Goal: Book appointment/travel/reservation

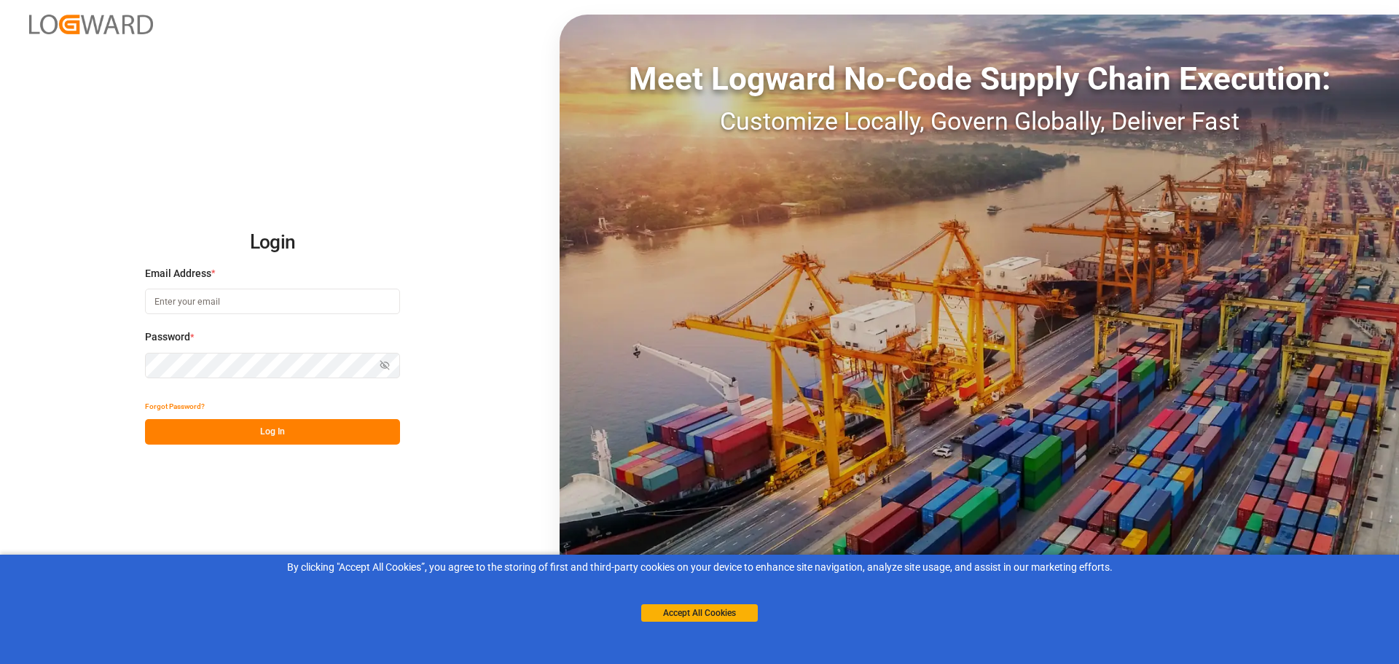
click at [262, 307] on input at bounding box center [272, 302] width 255 height 26
type input "[EMAIL_ADDRESS][DOMAIN_NAME]"
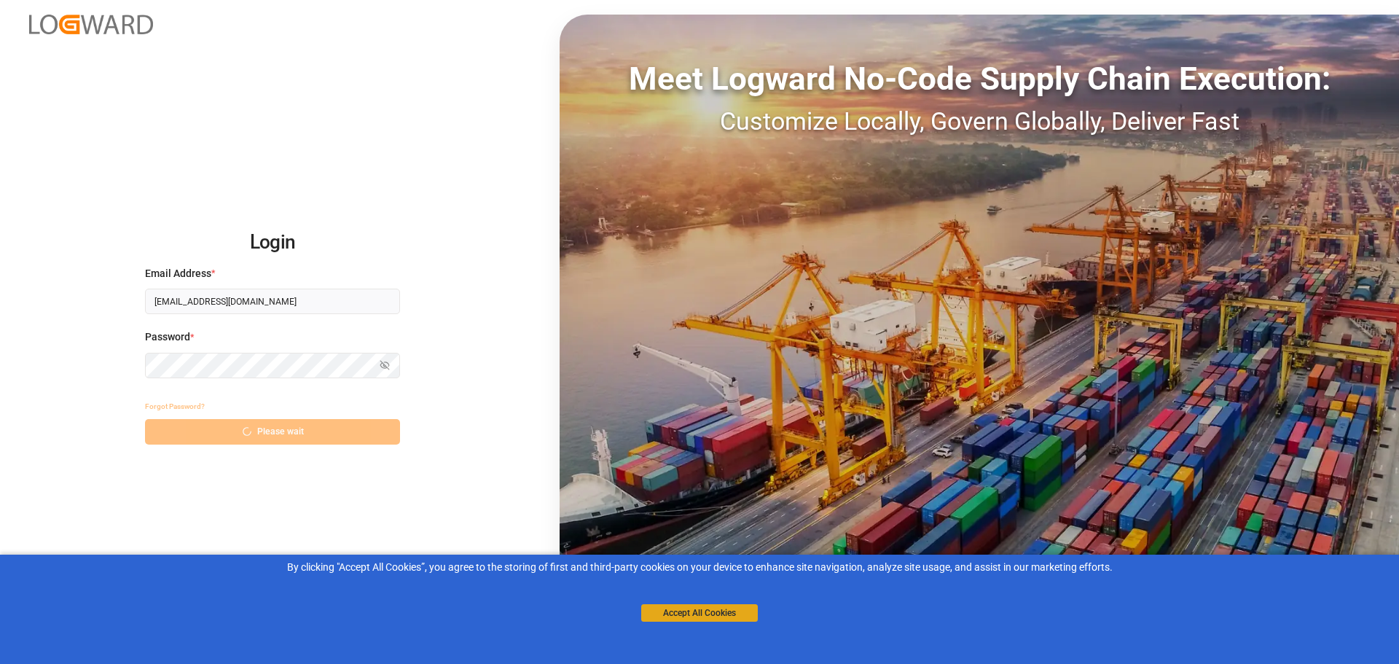
click at [687, 612] on button "Accept All Cookies" at bounding box center [699, 612] width 117 height 17
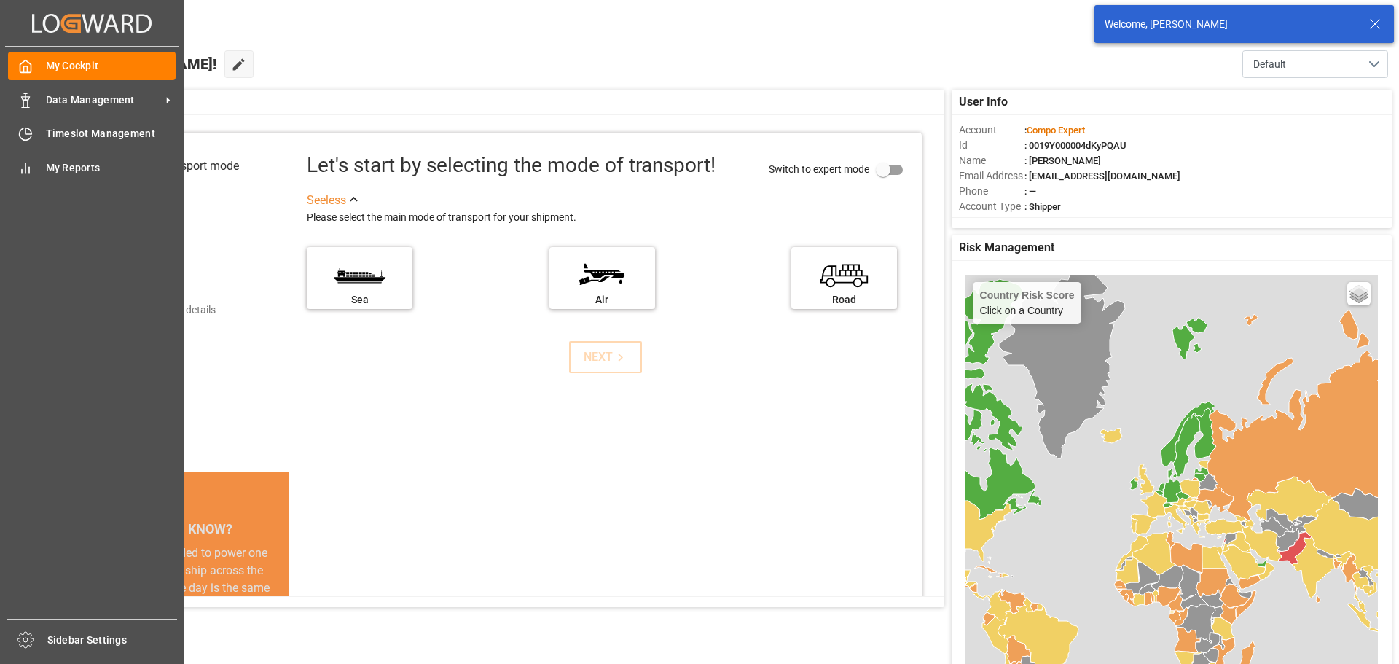
click at [15, 118] on div "My Cockpit My Cockpit Data Management Data Management Timeslot Management Times…" at bounding box center [91, 333] width 173 height 572
click at [20, 133] on icon at bounding box center [25, 134] width 15 height 15
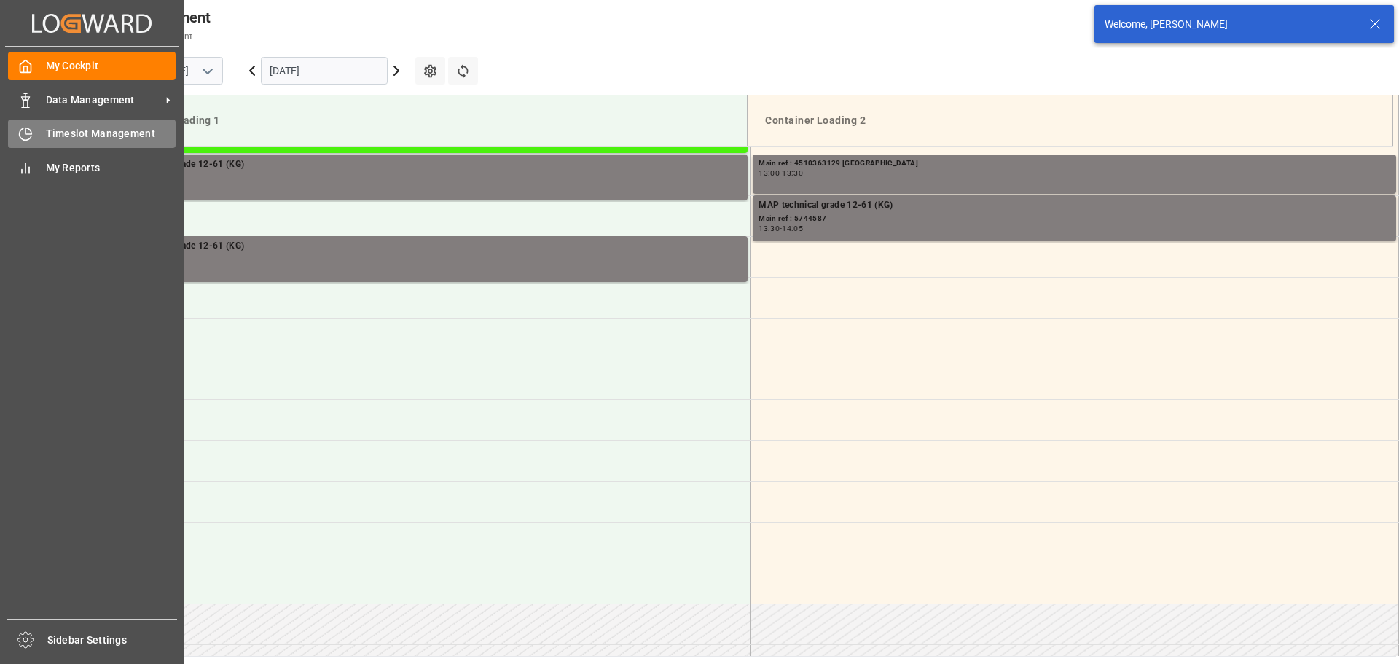
scroll to position [1133, 0]
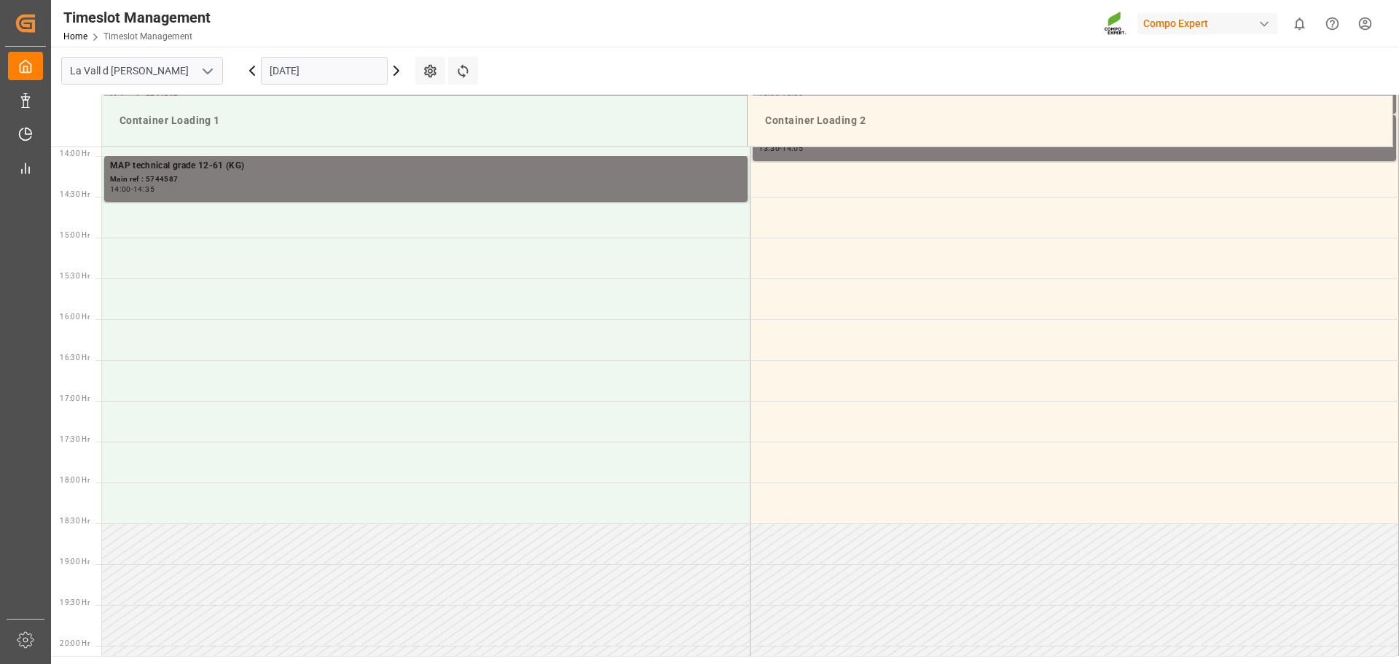
click at [362, 71] on input "[DATE]" at bounding box center [324, 71] width 127 height 28
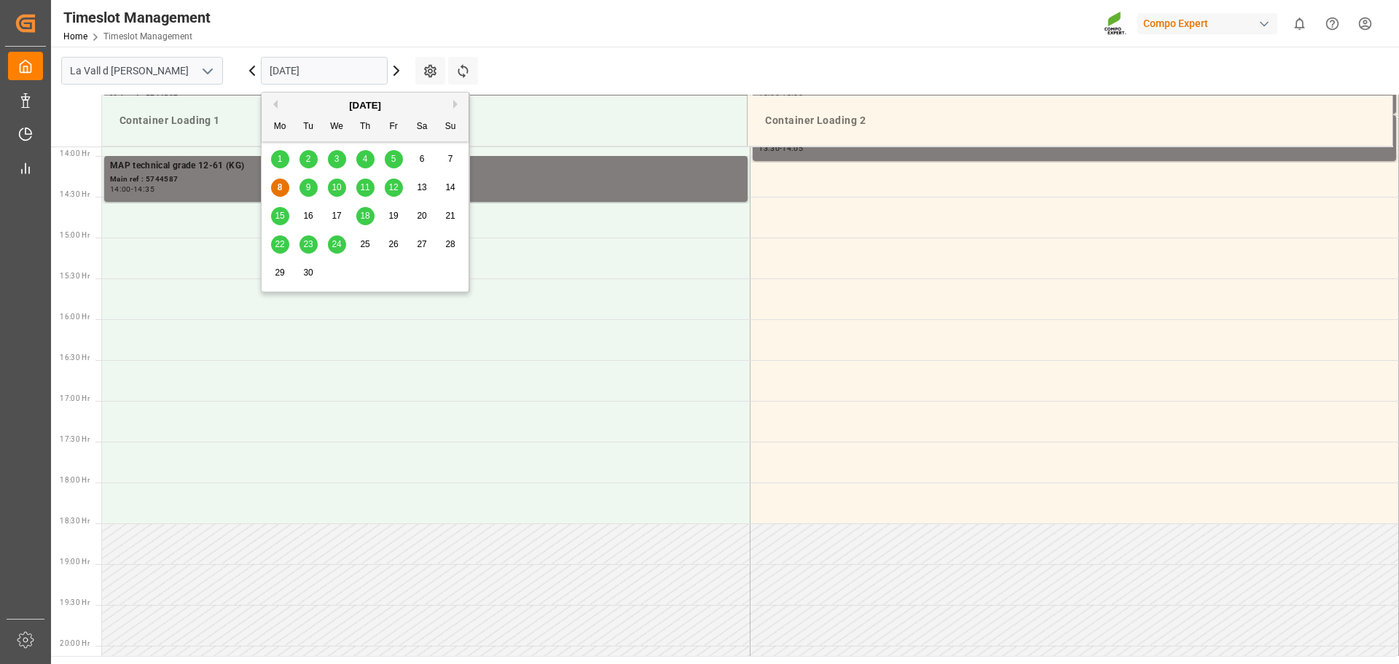
click at [362, 184] on span "11" at bounding box center [364, 187] width 9 height 10
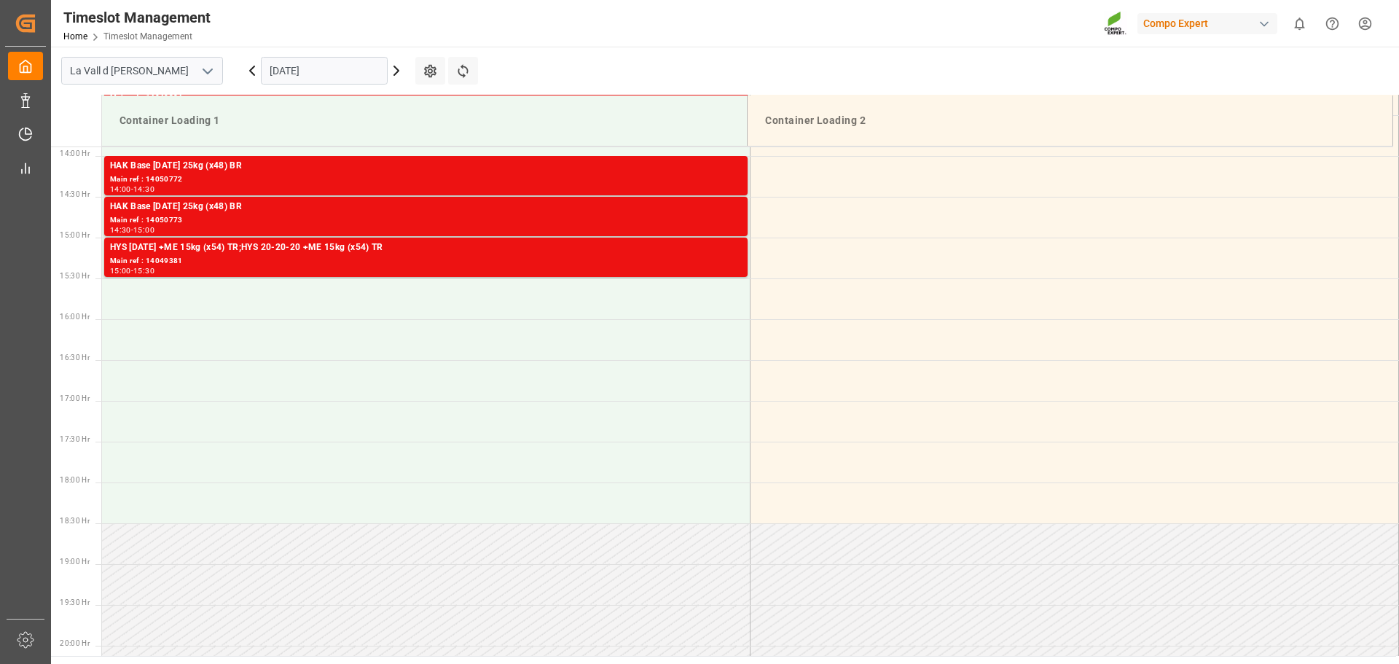
click at [344, 69] on input "[DATE]" at bounding box center [324, 71] width 127 height 28
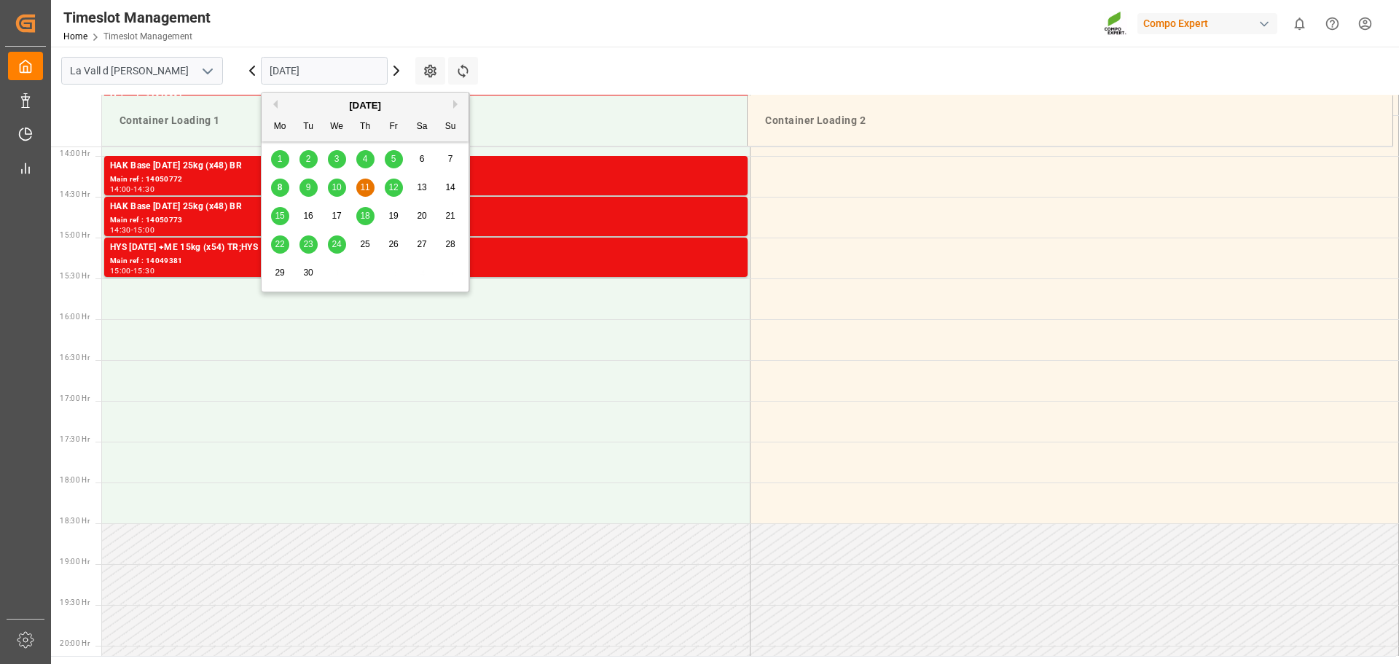
click at [396, 188] on span "12" at bounding box center [392, 187] width 9 height 10
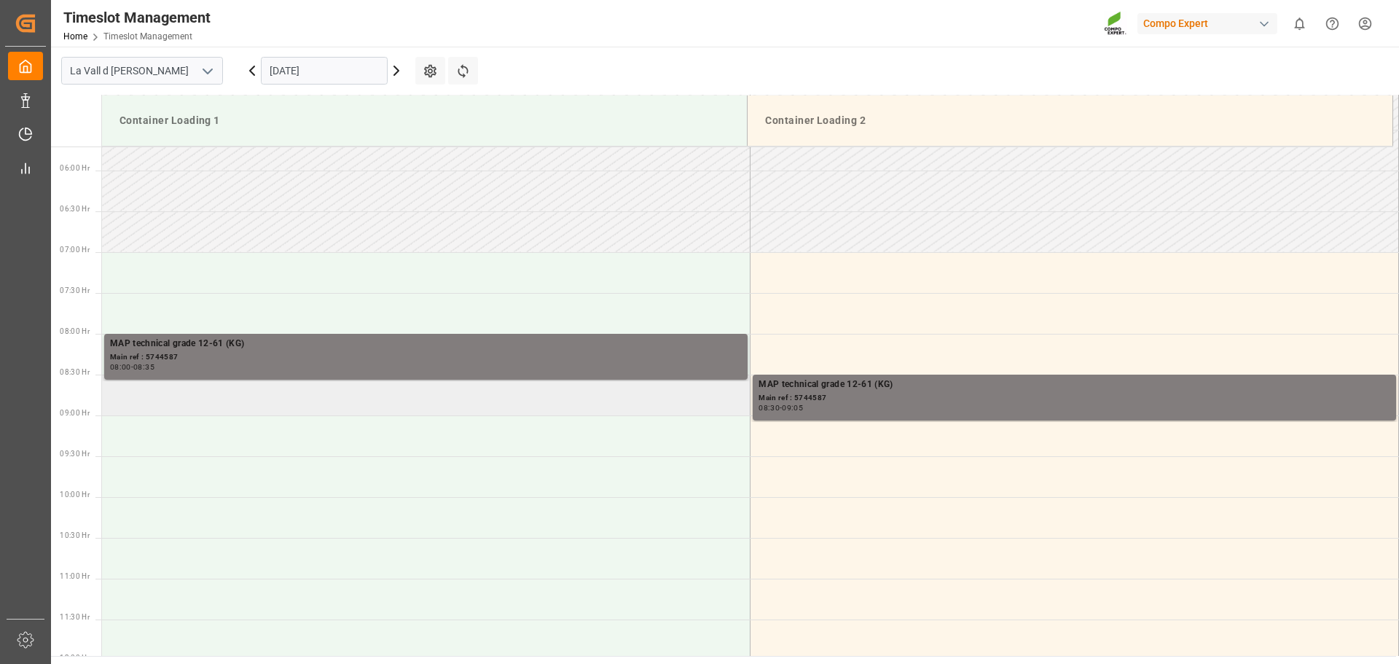
scroll to position [405, 0]
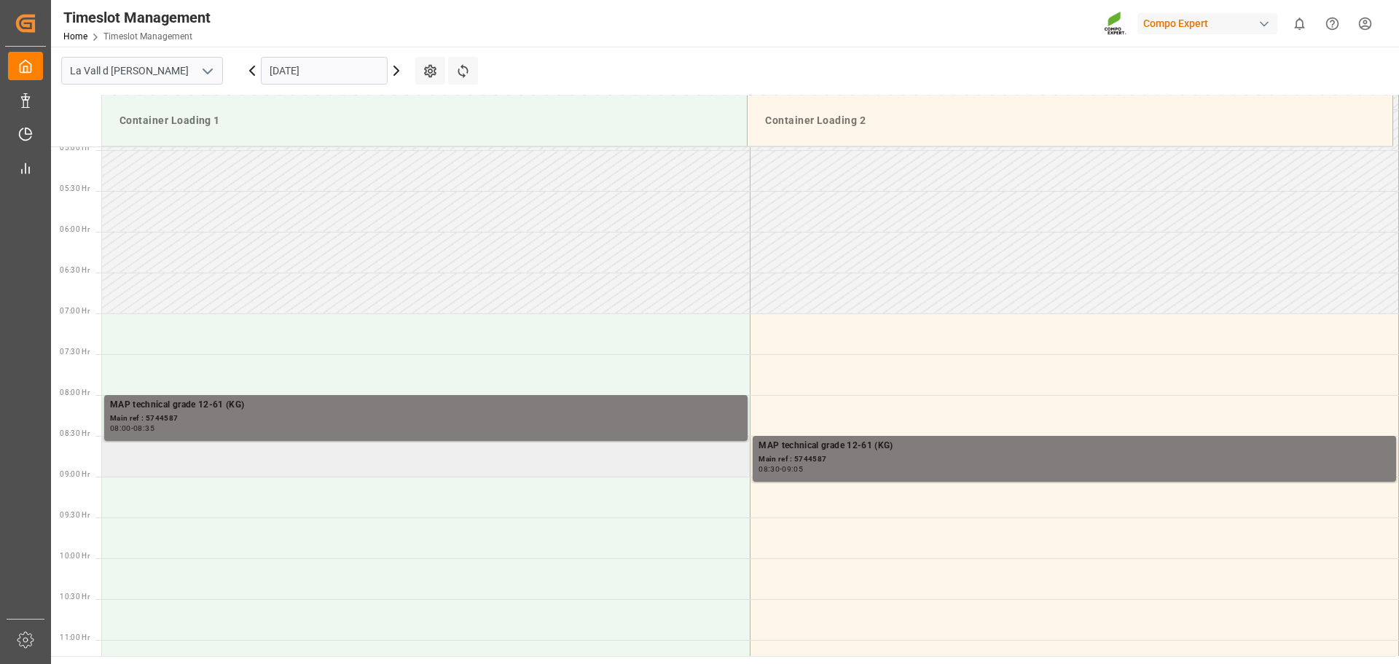
click at [237, 461] on td at bounding box center [426, 456] width 649 height 41
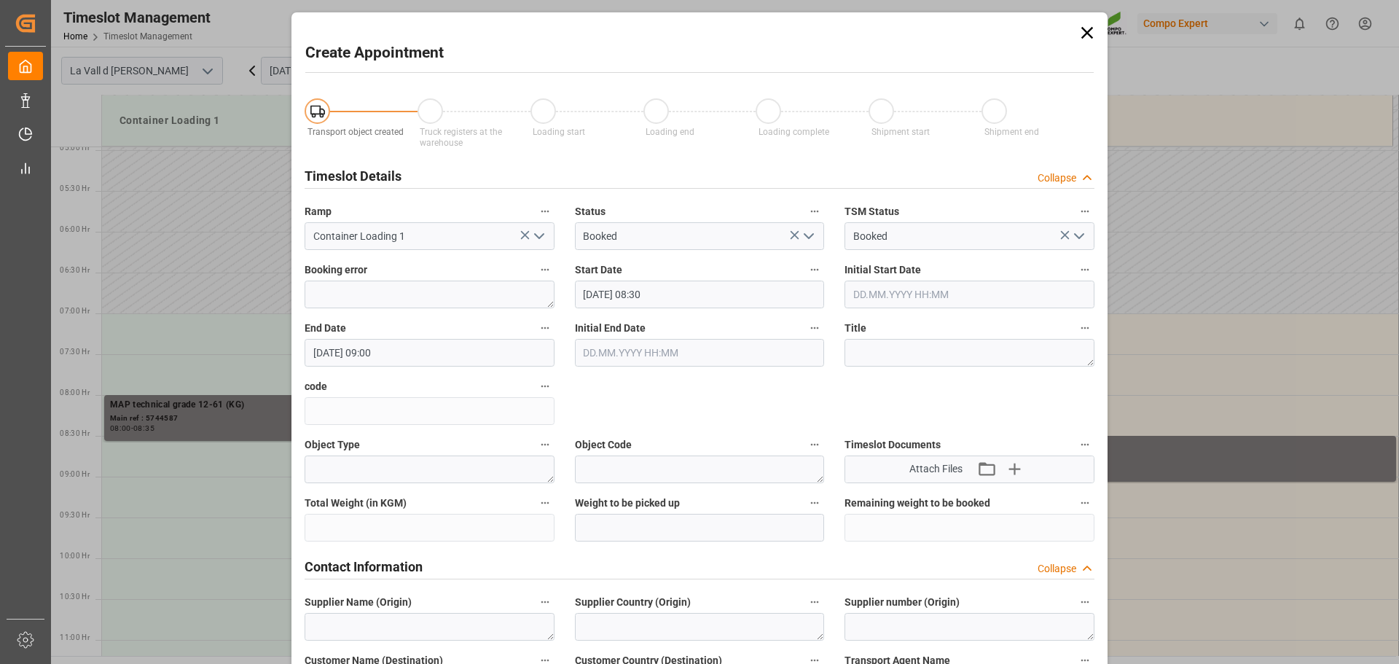
type input "[DATE] 08:30"
type input "[DATE] 09:00"
click at [692, 297] on input "[DATE] 08:30" at bounding box center [700, 295] width 250 height 28
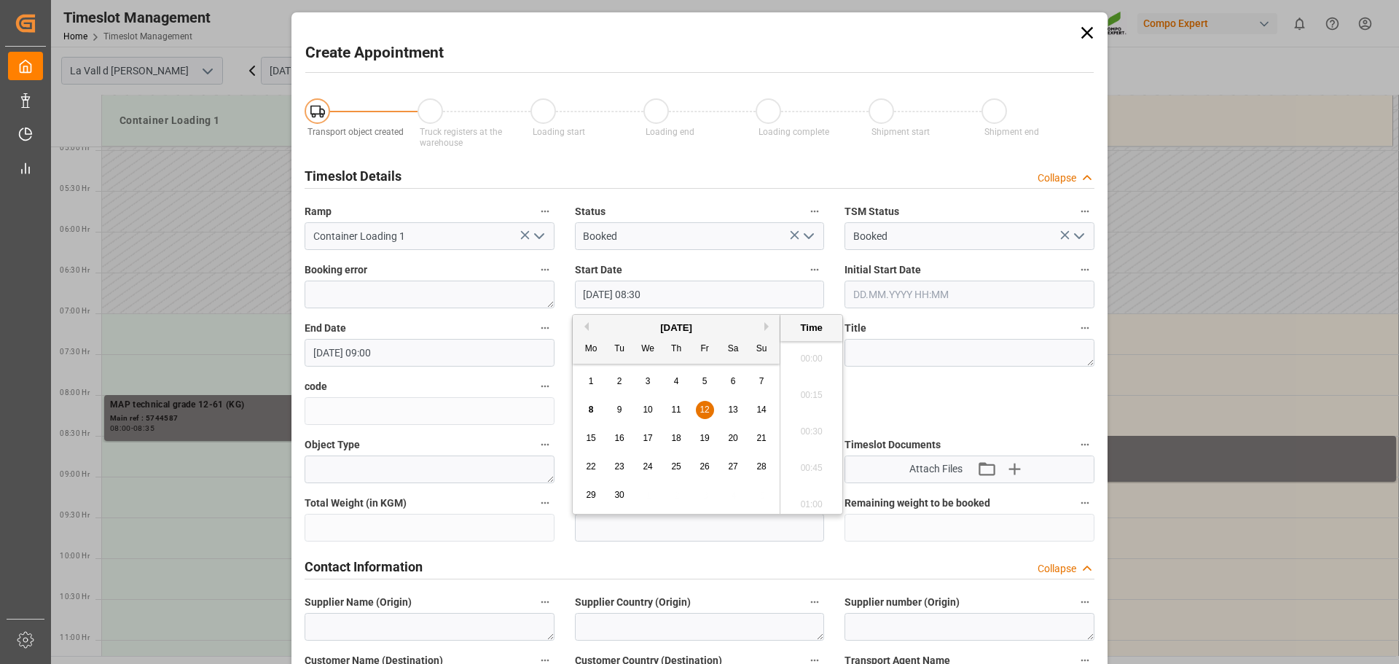
scroll to position [1171, 0]
type input "[DATE] 08:35"
click at [422, 351] on input "[DATE] 09:00" at bounding box center [430, 353] width 250 height 28
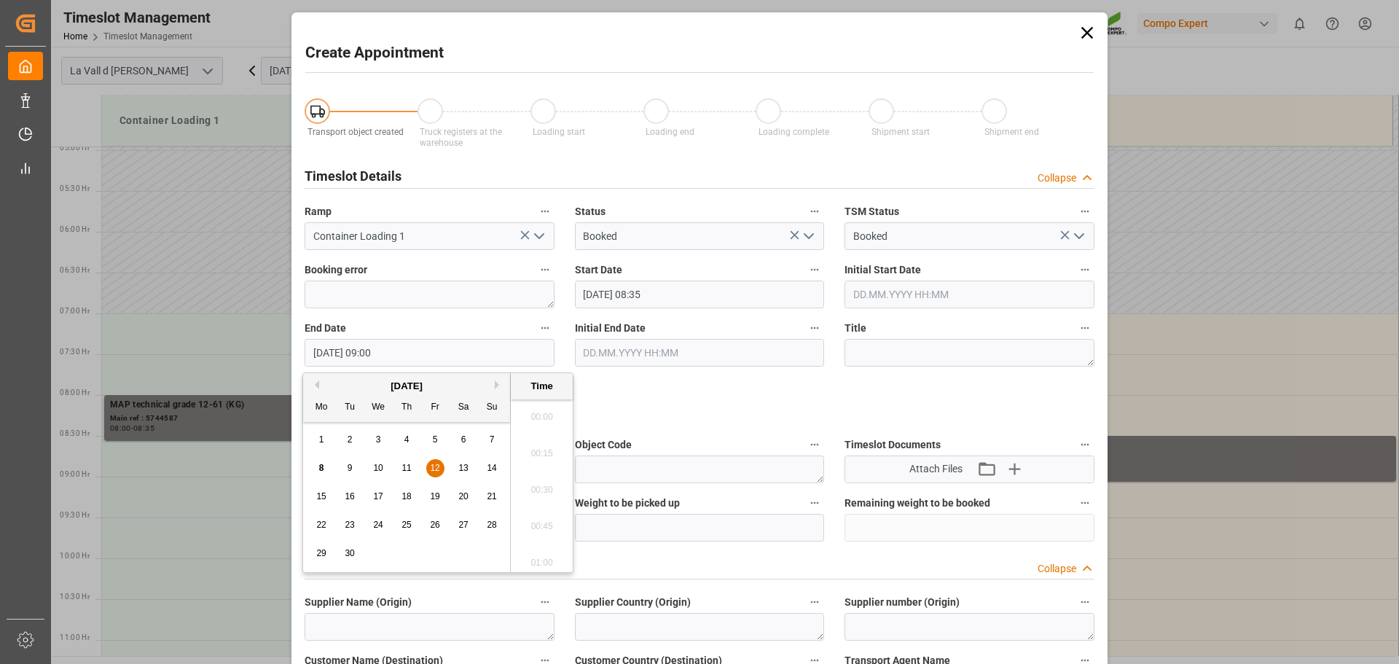
scroll to position [1244, 0]
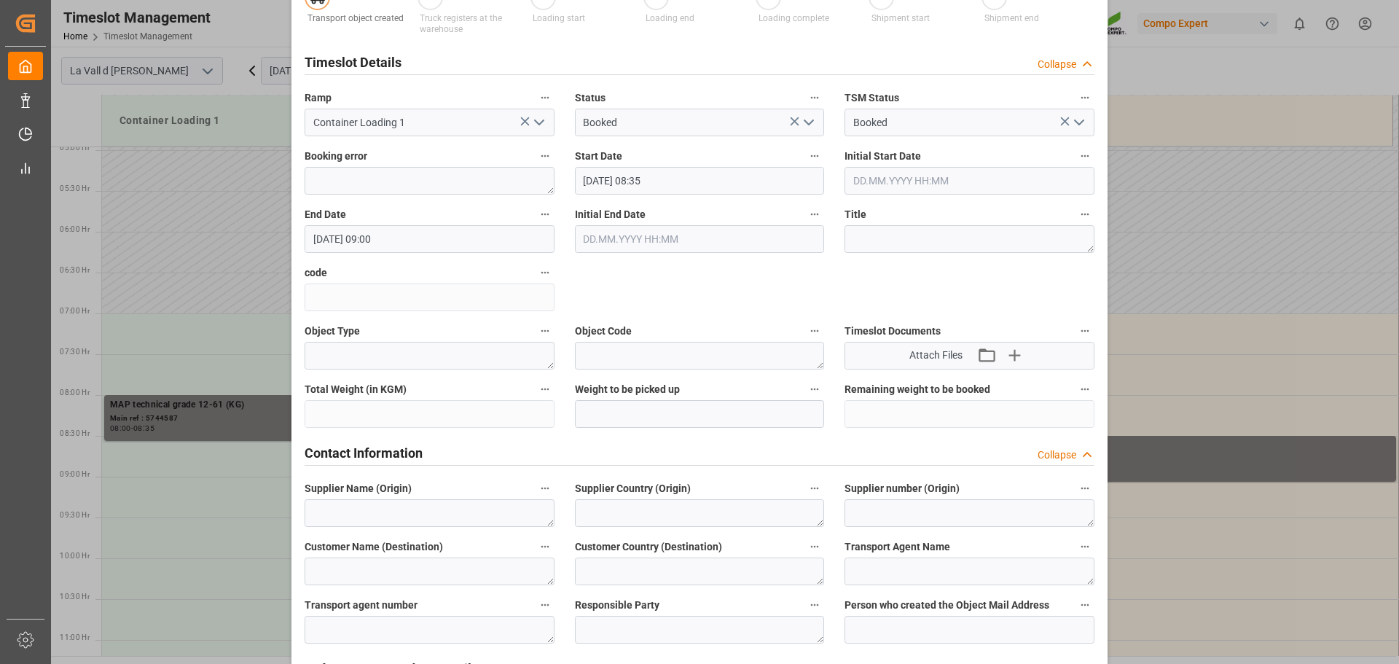
scroll to position [219, 0]
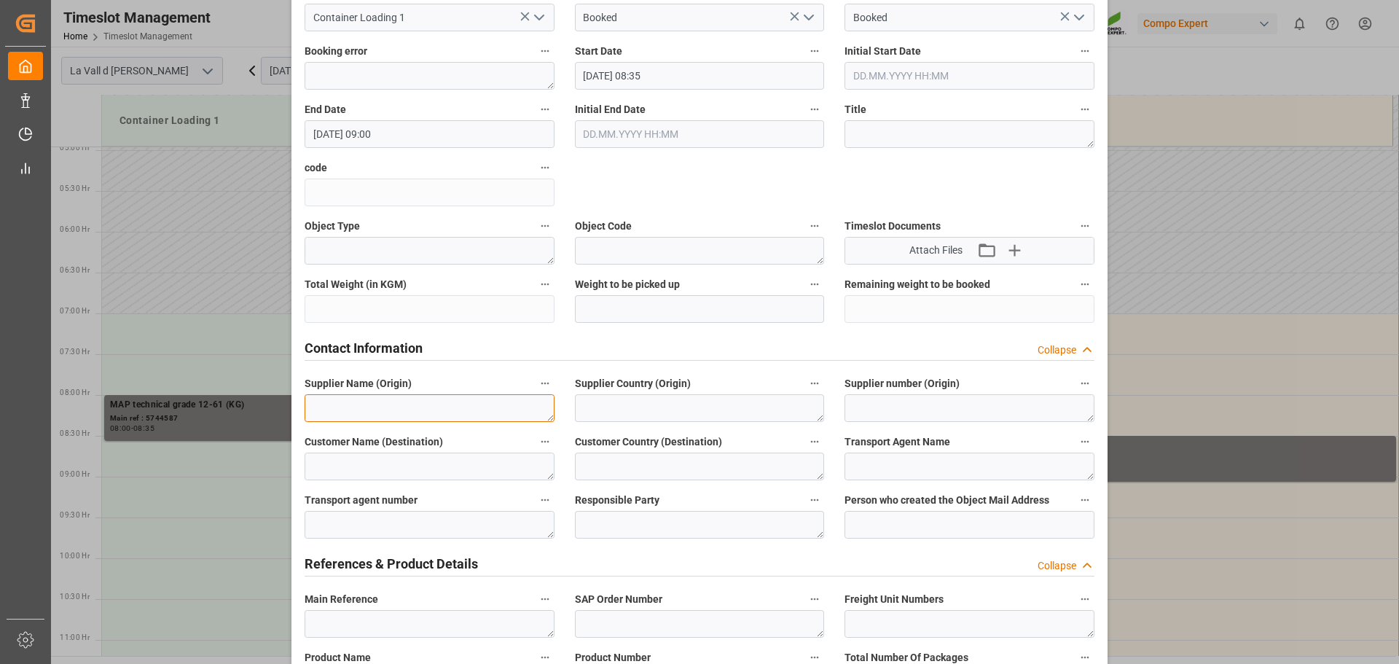
click at [377, 410] on textarea at bounding box center [430, 408] width 250 height 28
type textarea "[GEOGRAPHIC_DATA]"
click at [372, 625] on textarea at bounding box center [430, 624] width 250 height 28
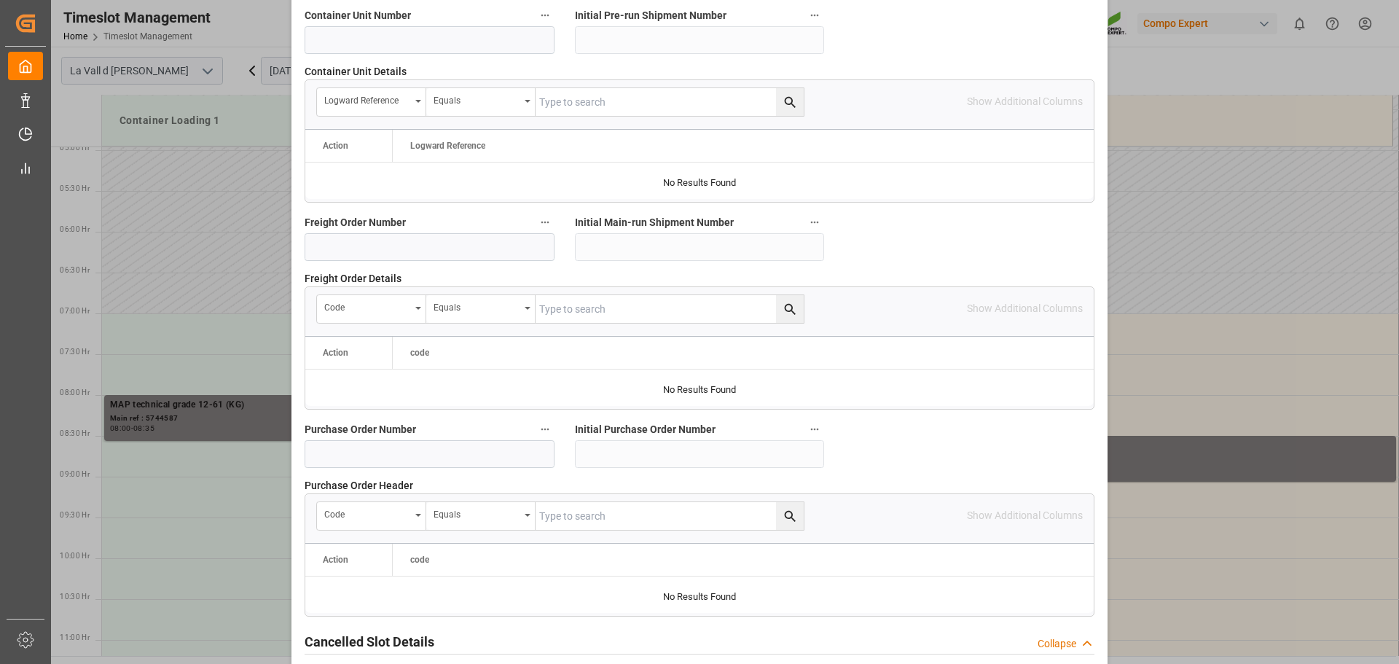
scroll to position [1359, 0]
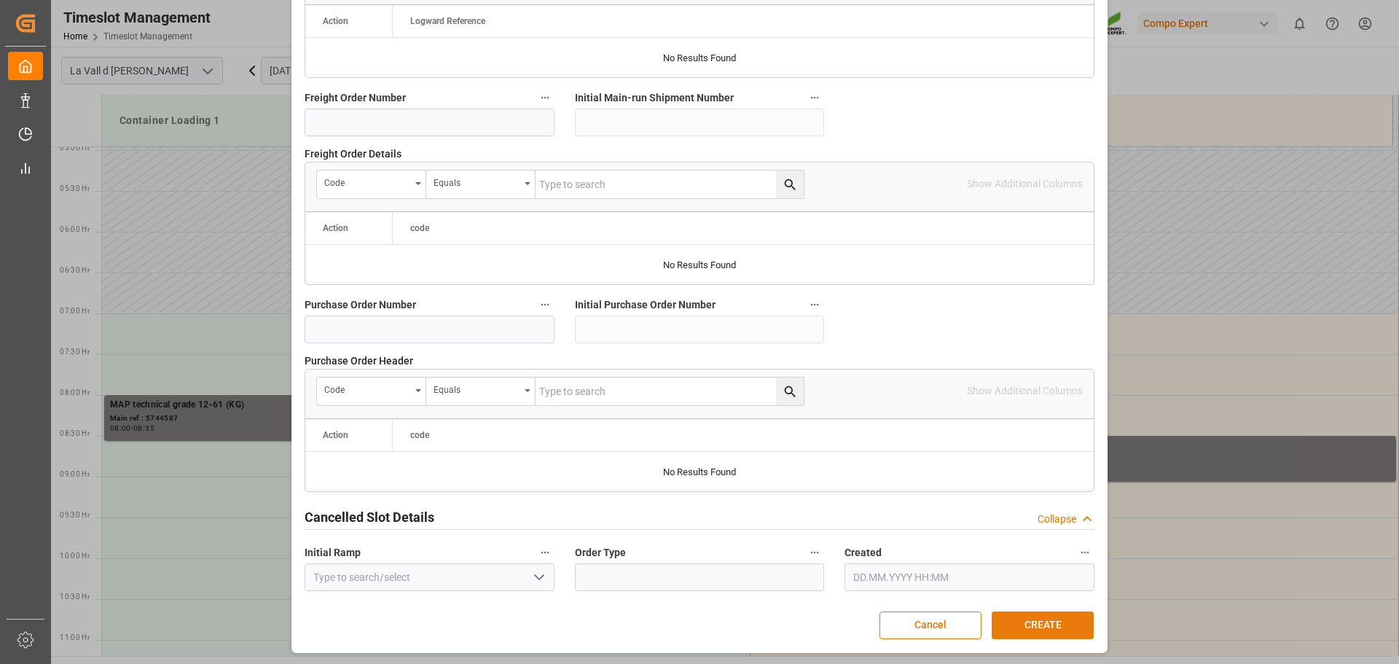
type textarea "6100001514"
click at [1031, 625] on button "CREATE" at bounding box center [1043, 626] width 102 height 28
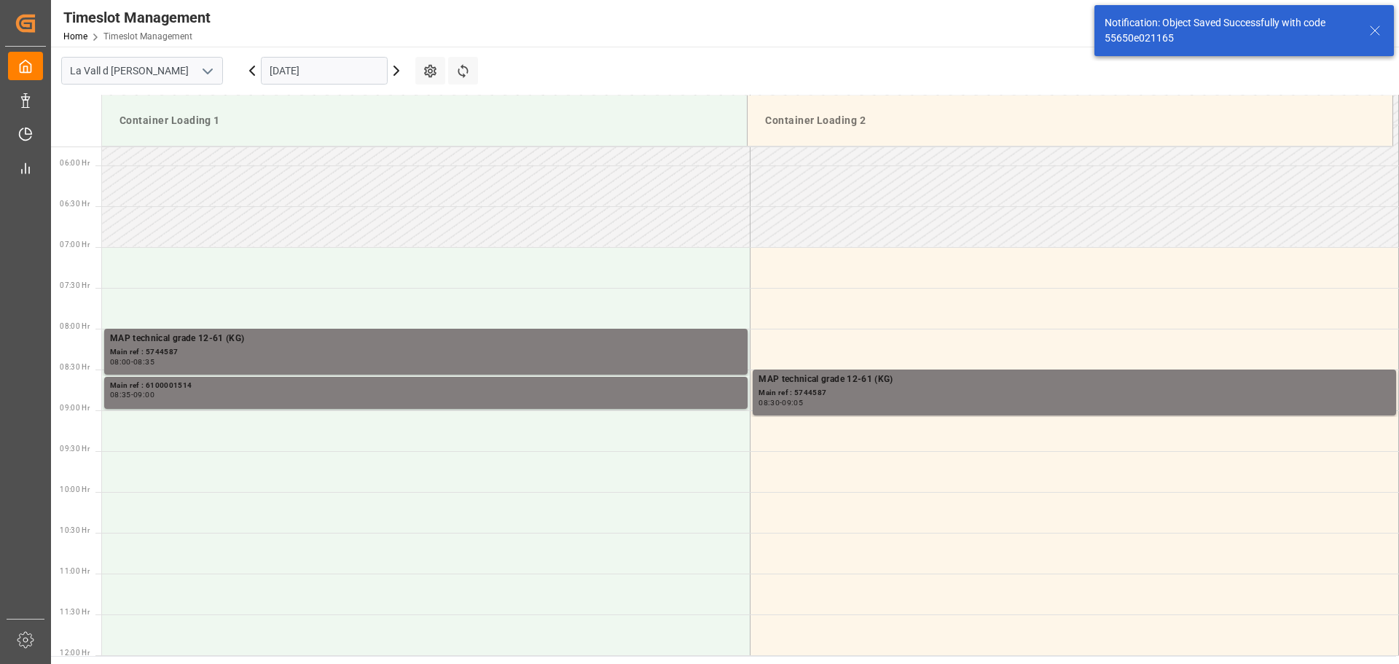
scroll to position [644, 0]
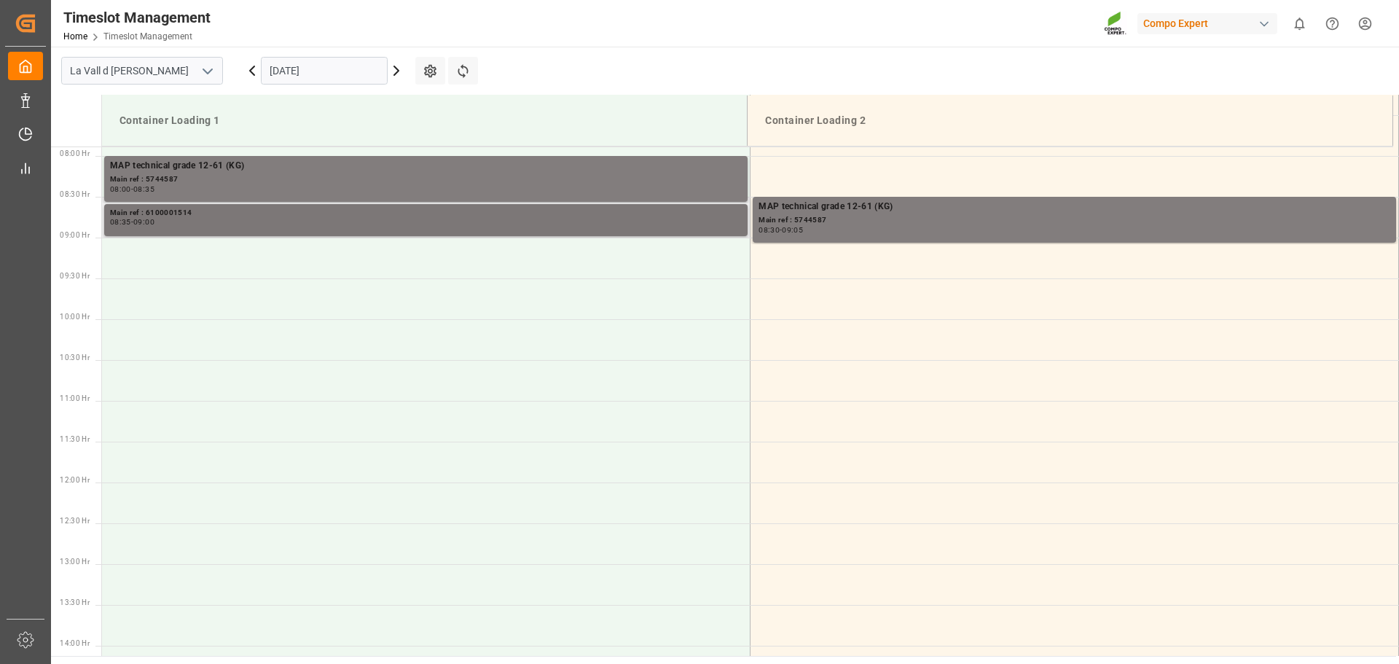
click at [229, 208] on div "Main ref : 6100001514" at bounding box center [426, 213] width 632 height 12
click at [261, 212] on div "Main ref : 6100001514" at bounding box center [426, 213] width 632 height 12
click at [625, 217] on div "Main ref : 6100001514" at bounding box center [426, 213] width 632 height 12
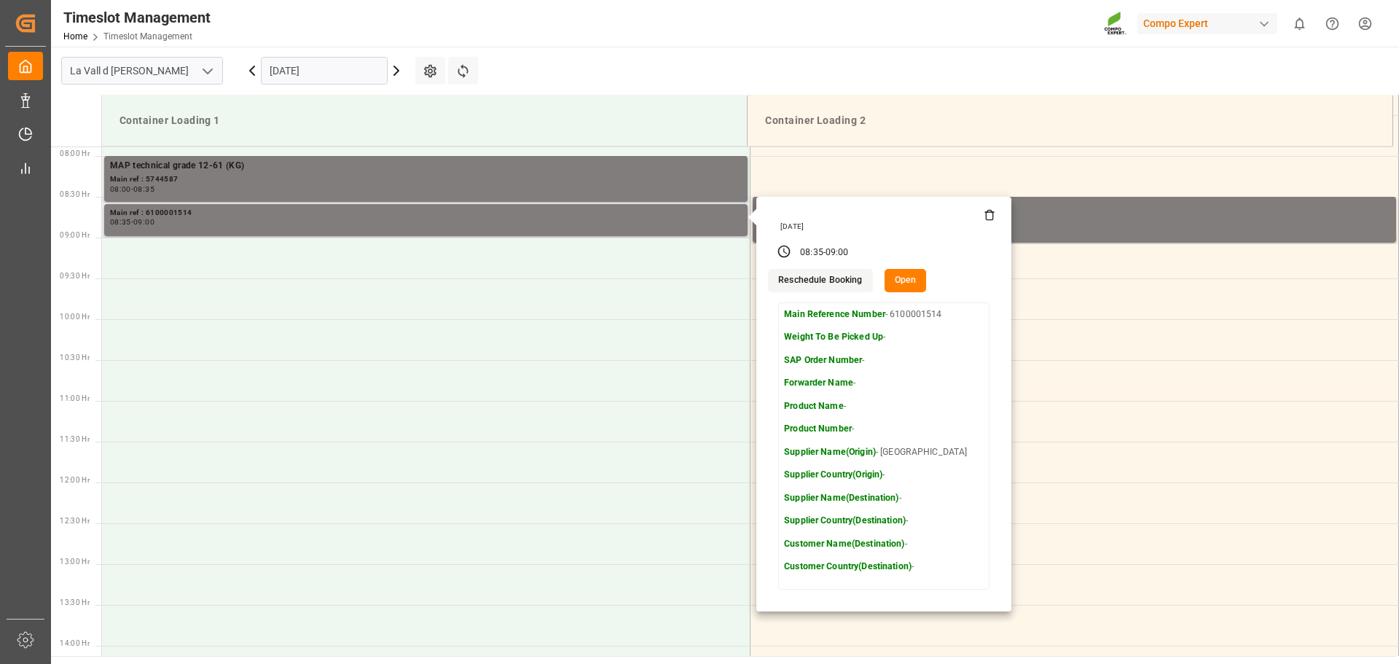
click at [902, 285] on button "Open" at bounding box center [906, 280] width 42 height 23
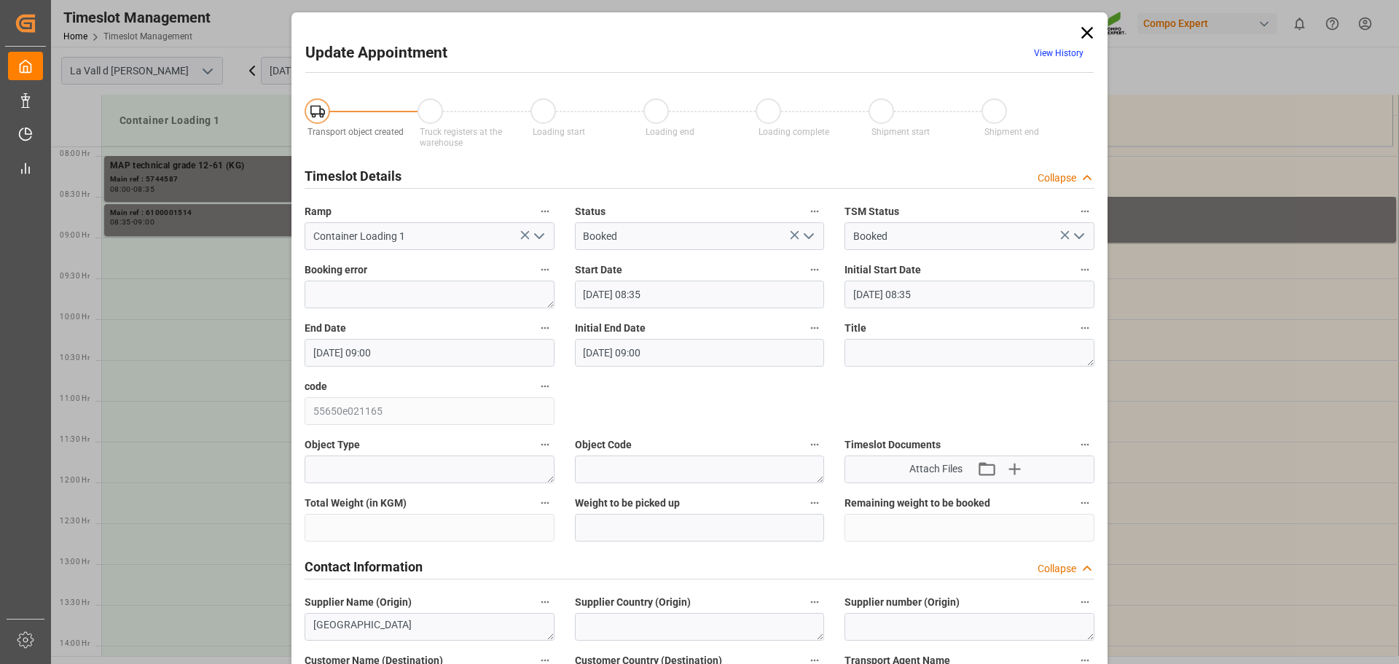
type input "[DATE] 08:35"
type input "[DATE] 09:00"
type input "[DATE] 12:59"
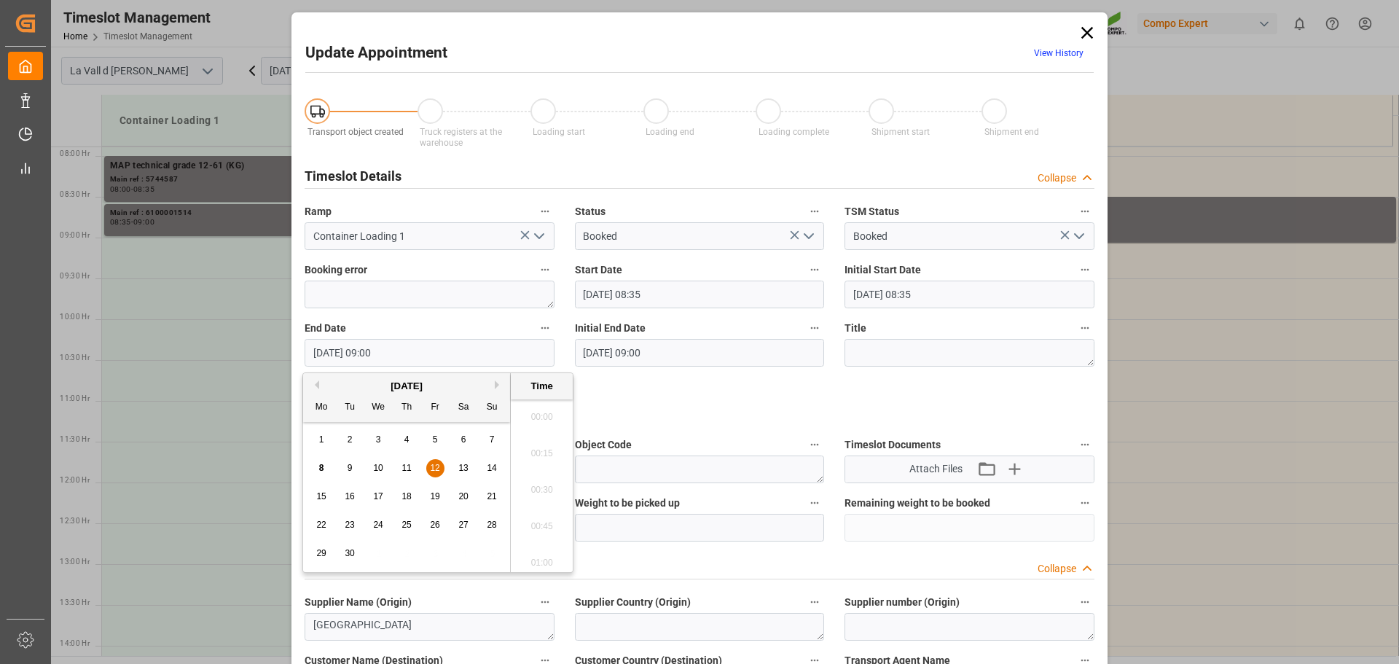
click at [404, 350] on input "[DATE] 09:00" at bounding box center [430, 353] width 250 height 28
type input "[DATE] 09:05"
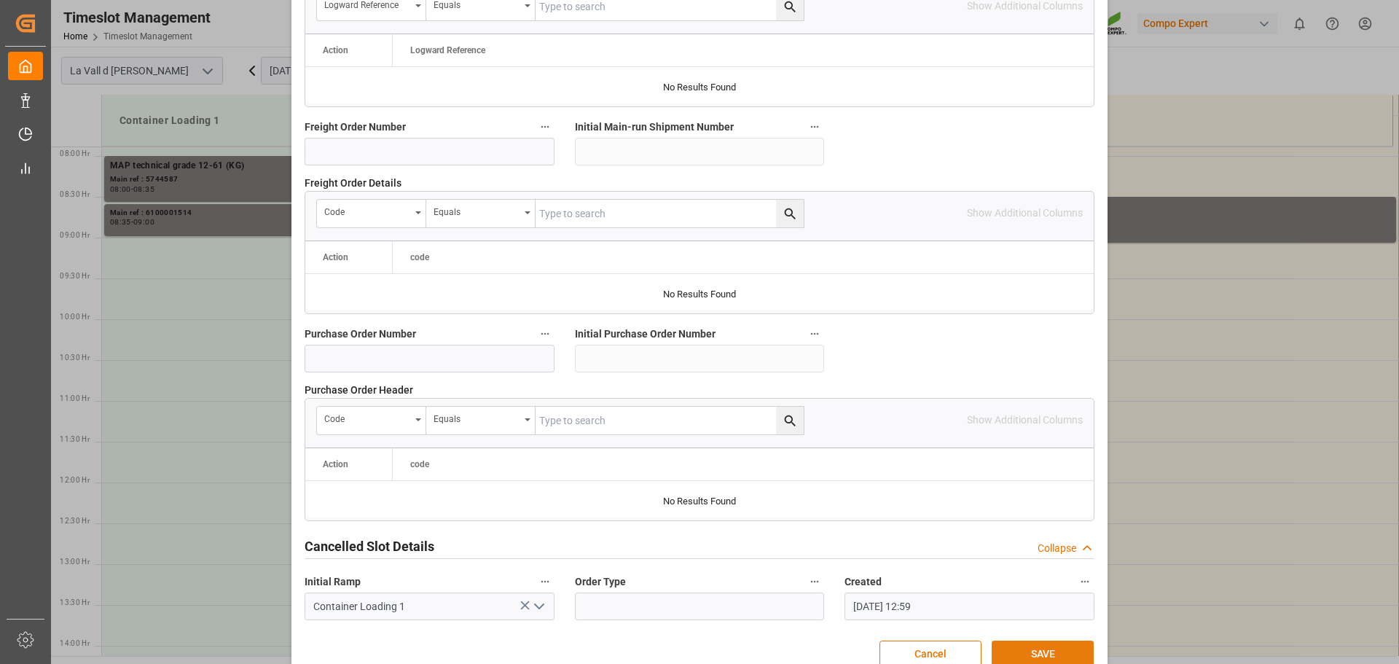
scroll to position [1359, 0]
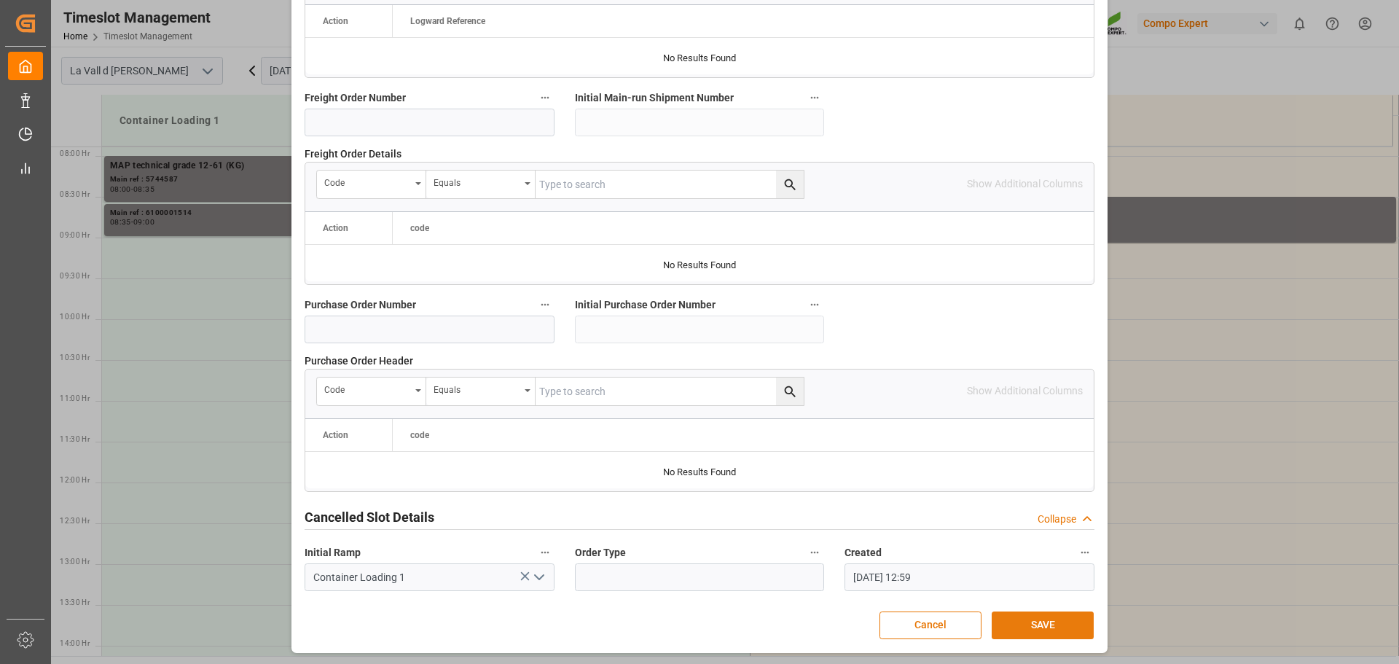
click at [1036, 625] on button "SAVE" at bounding box center [1043, 626] width 102 height 28
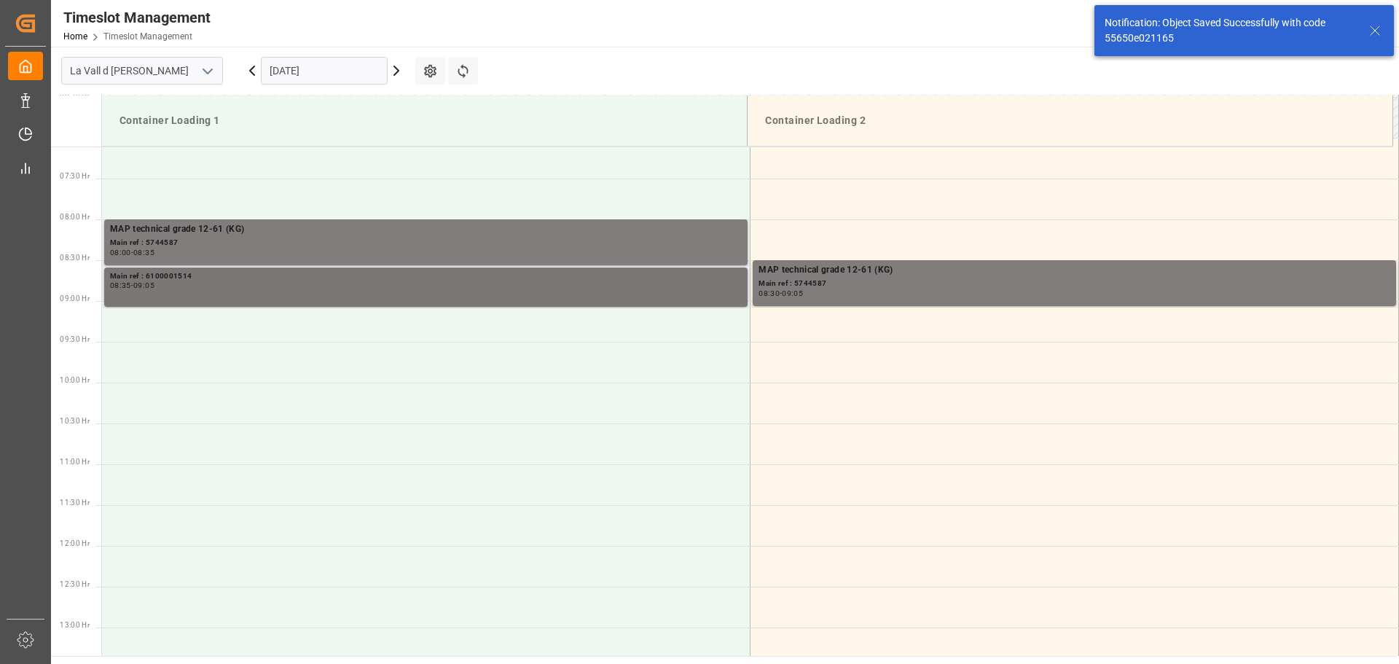
scroll to position [498, 0]
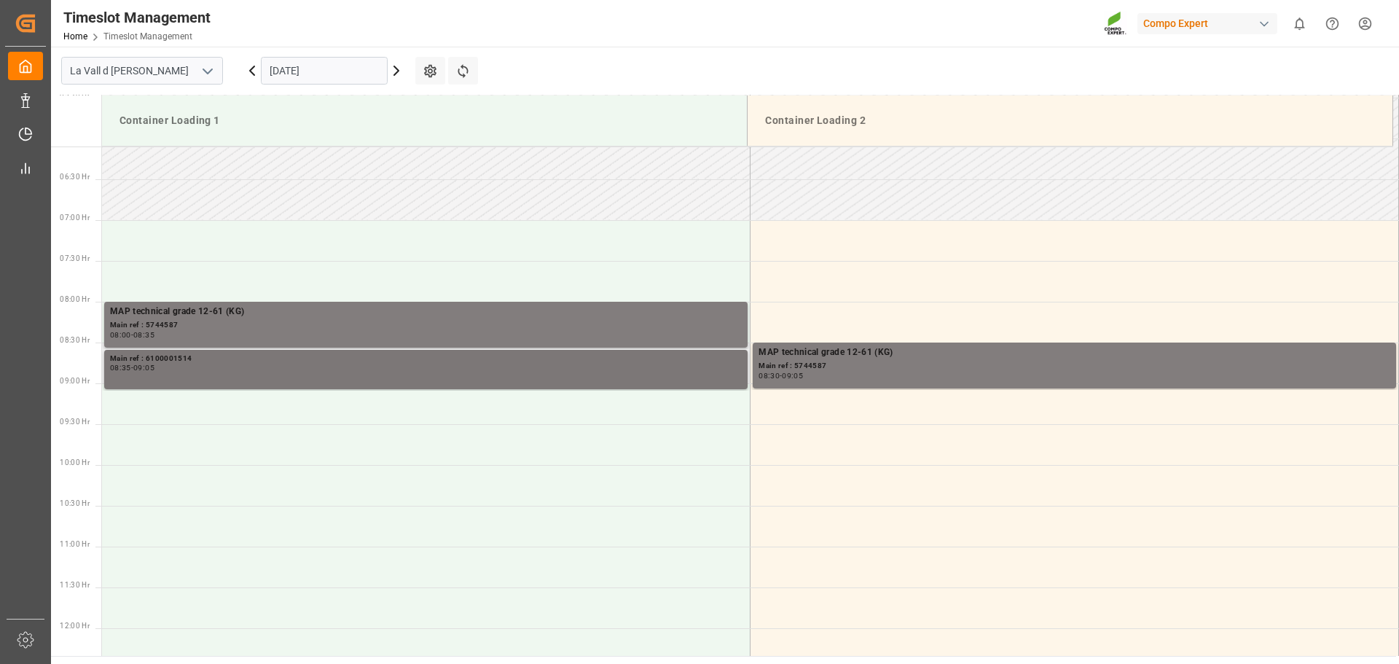
click at [660, 369] on div "08:35 - 09:05" at bounding box center [426, 368] width 632 height 8
click at [553, 360] on div "Main ref : 6100001514" at bounding box center [426, 359] width 632 height 12
click at [694, 373] on div "Main ref : 6100001514 08:35 - 09:05" at bounding box center [426, 370] width 632 height 34
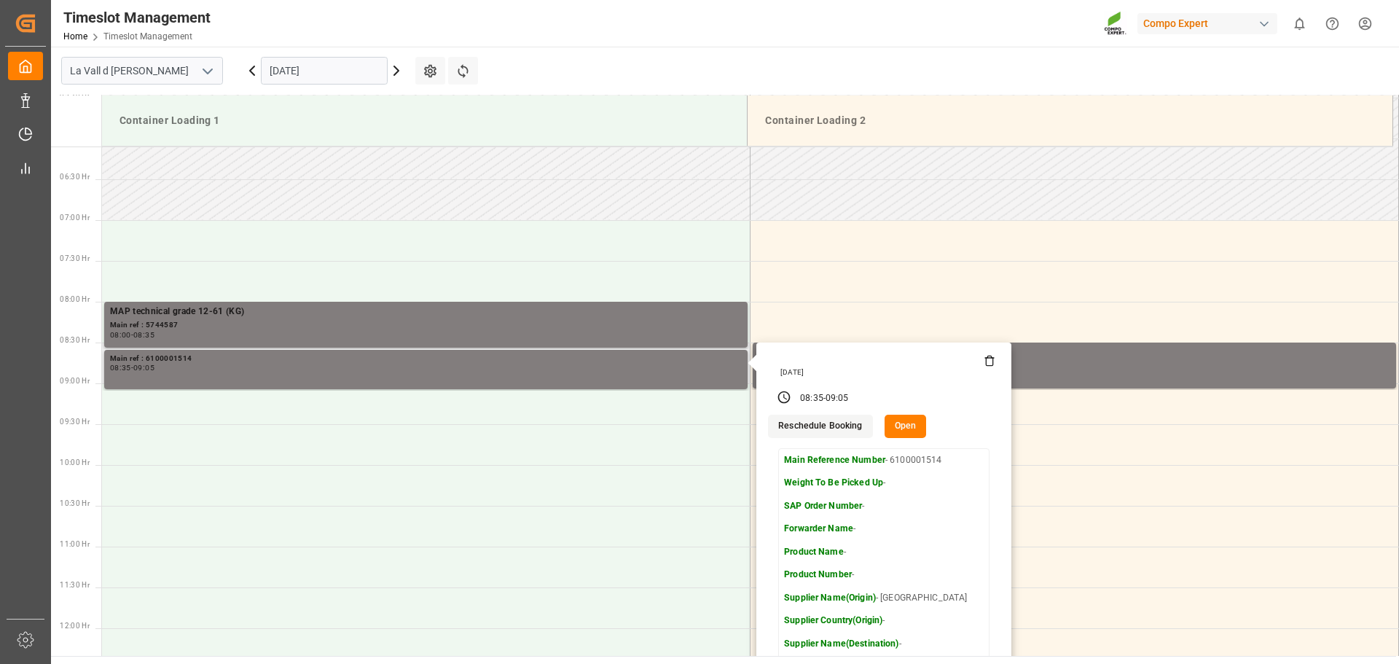
click at [902, 434] on button "Open" at bounding box center [906, 426] width 42 height 23
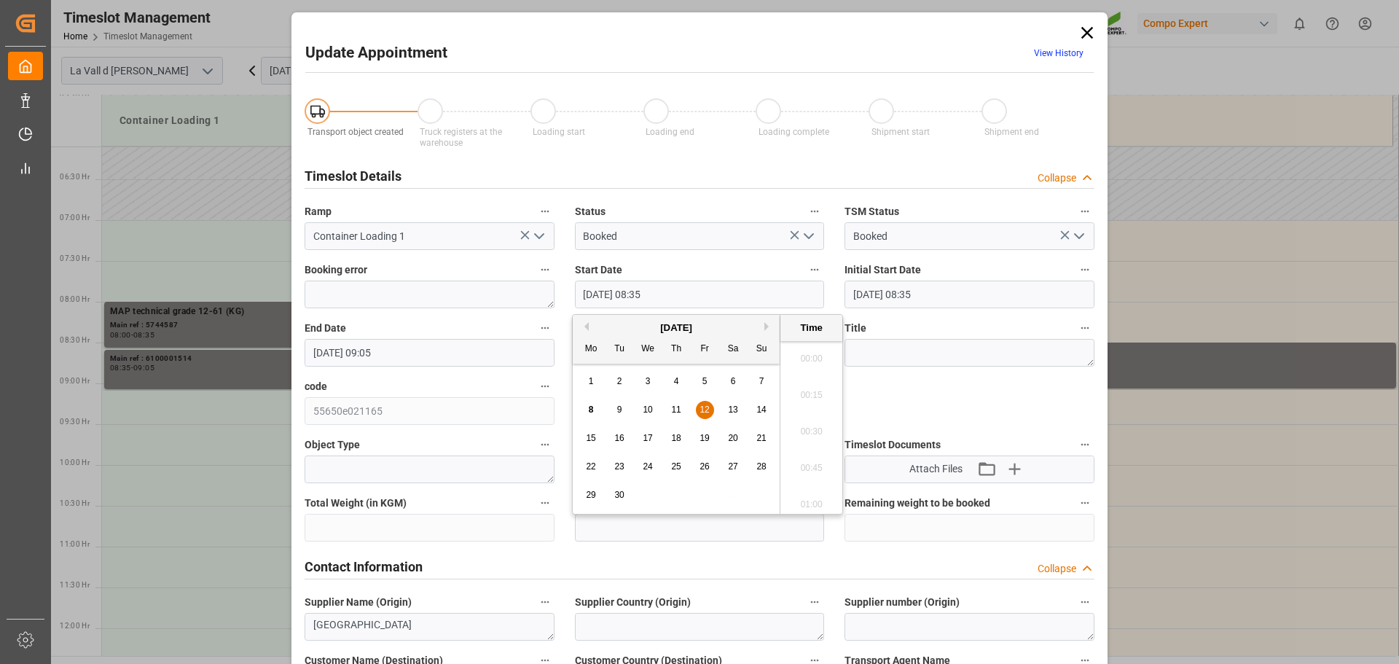
click at [670, 293] on input "[DATE] 08:35" at bounding box center [700, 295] width 250 height 28
click at [641, 293] on input "[DATE] 08:35" at bounding box center [700, 295] width 250 height 28
type input "[DATE] 09:00"
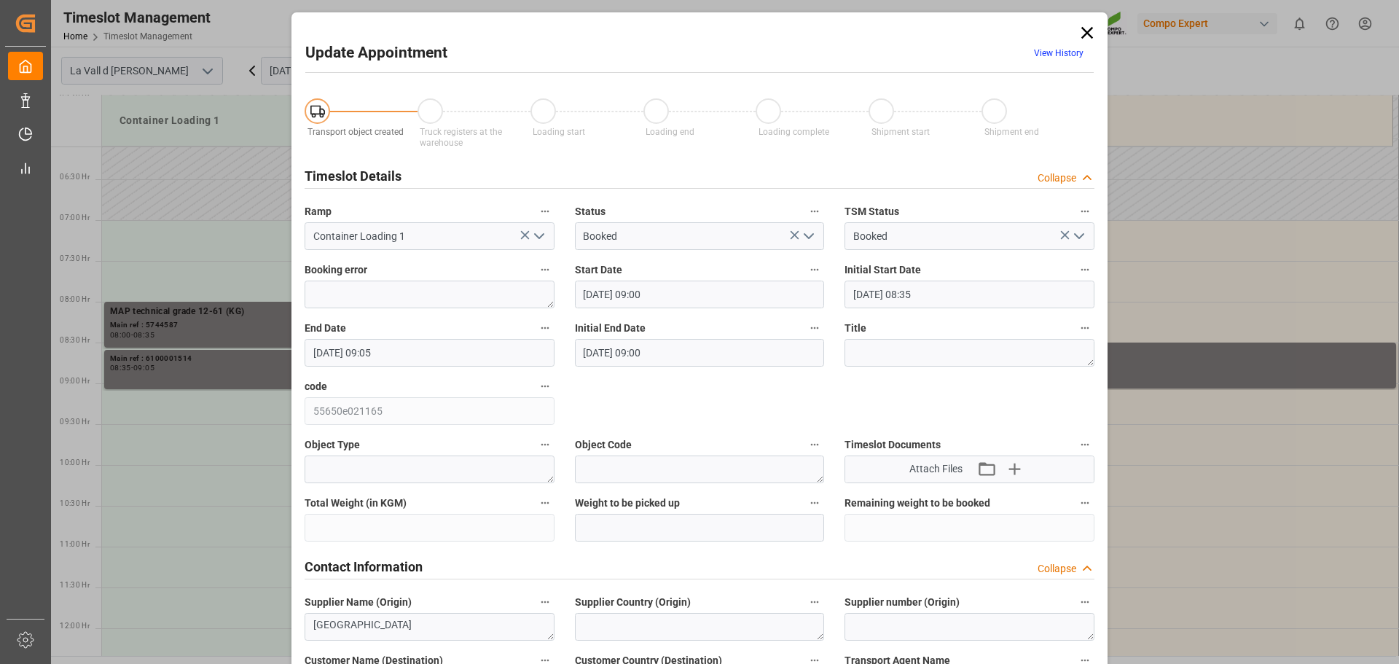
click at [429, 345] on input "[DATE] 09:05" at bounding box center [430, 353] width 250 height 28
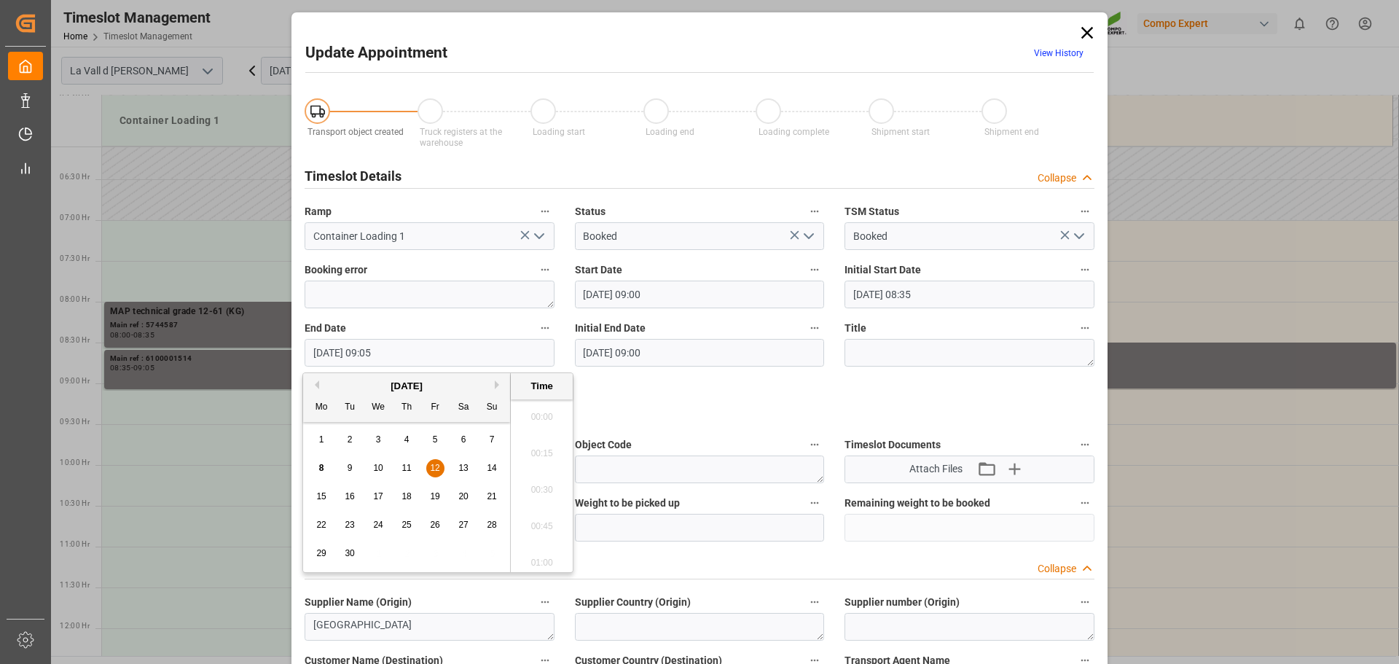
scroll to position [1244, 0]
type input "[DATE] 09:30"
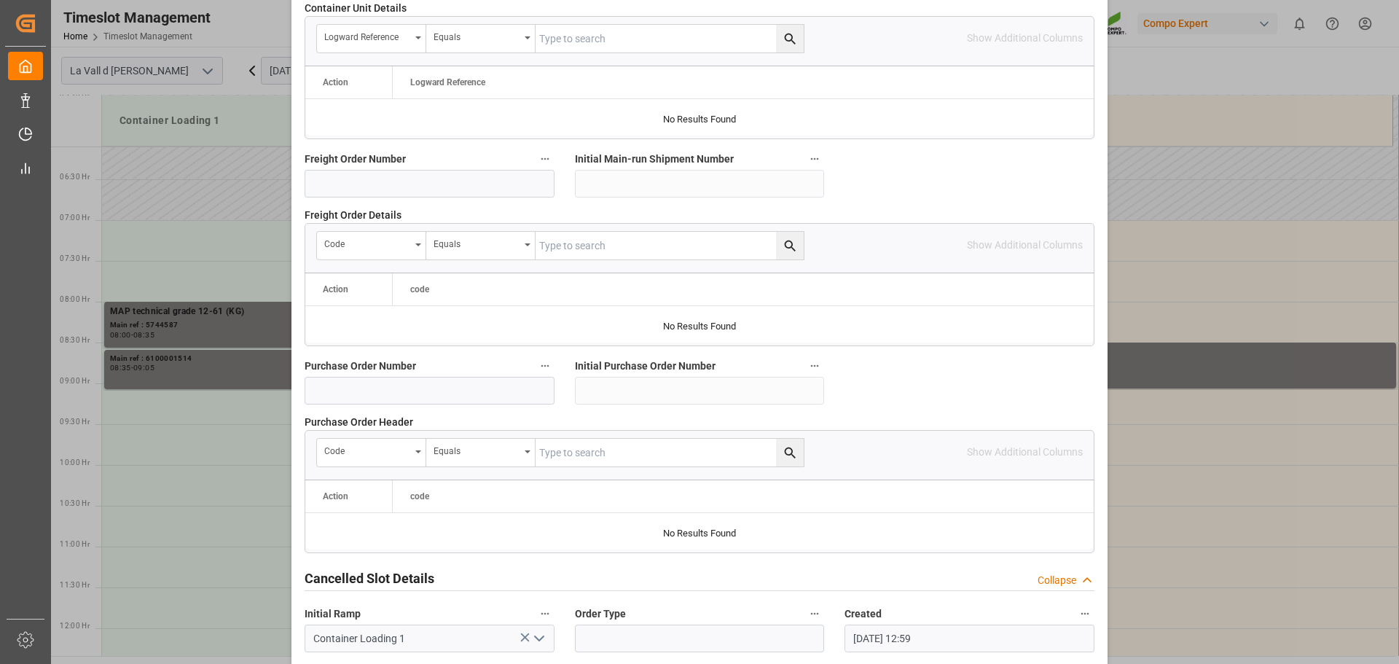
scroll to position [1359, 0]
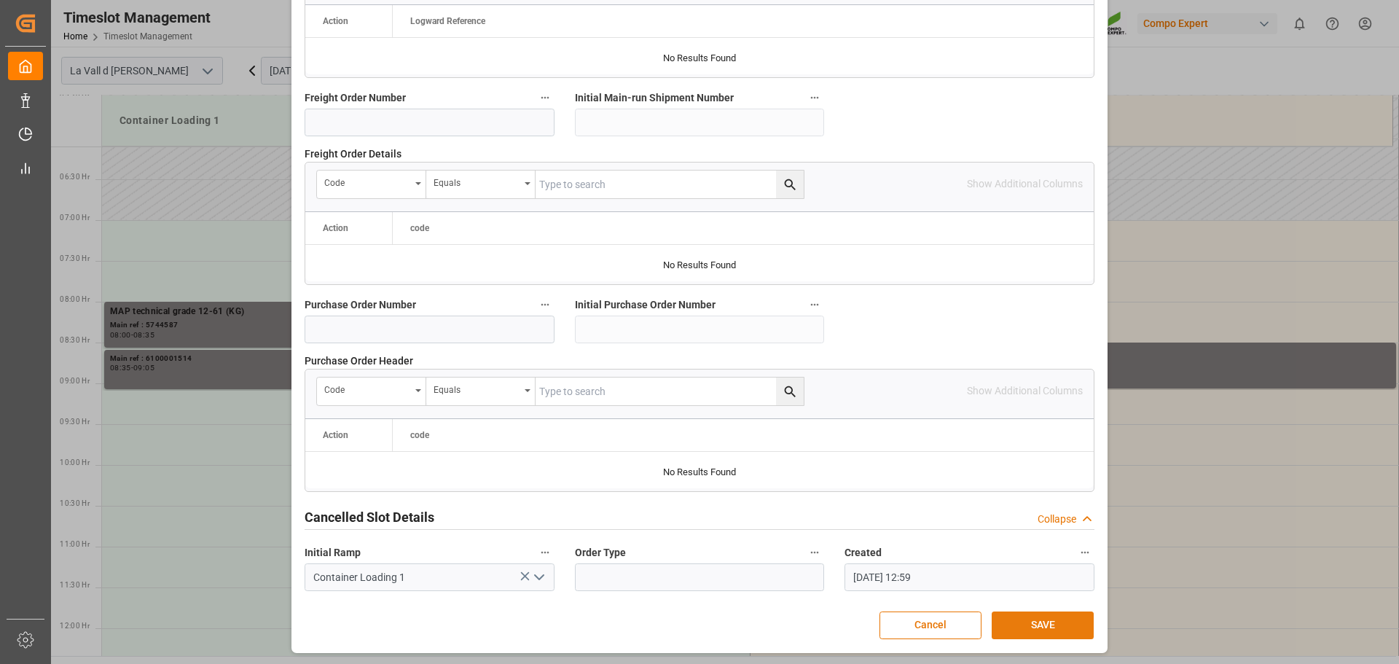
click at [1019, 615] on button "SAVE" at bounding box center [1043, 626] width 102 height 28
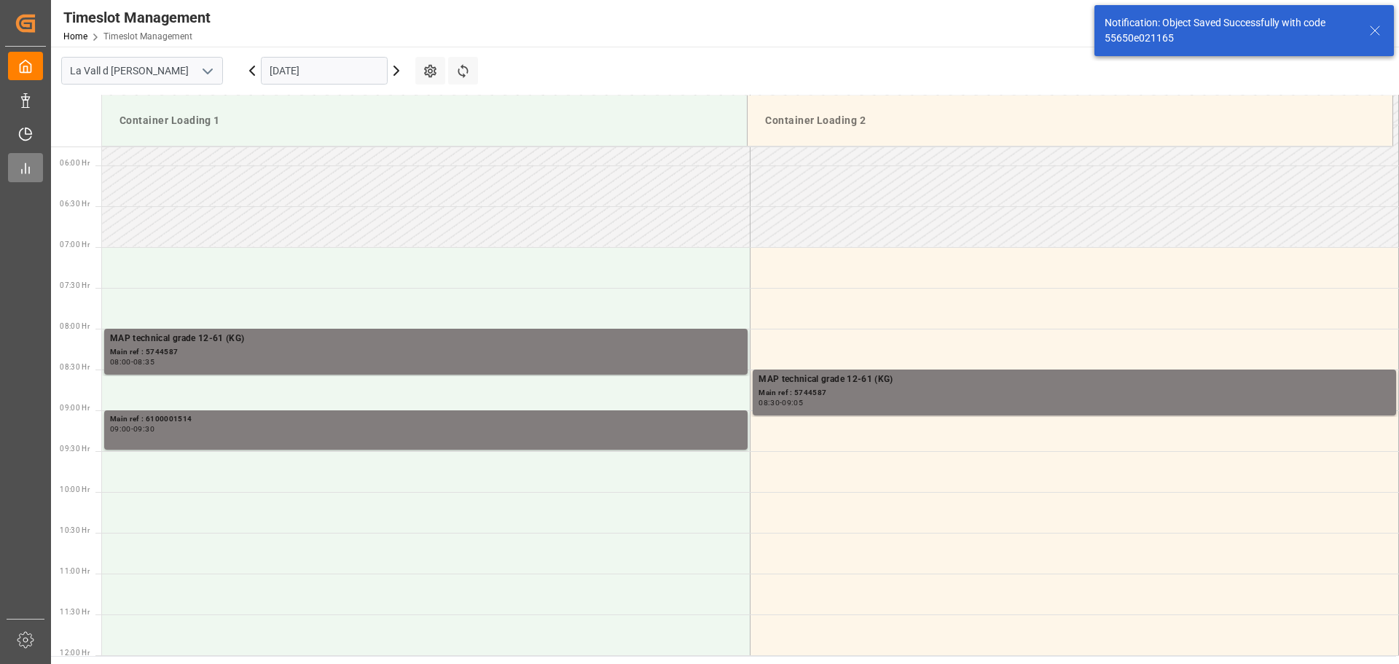
scroll to position [644, 0]
